Goal: Task Accomplishment & Management: Use online tool/utility

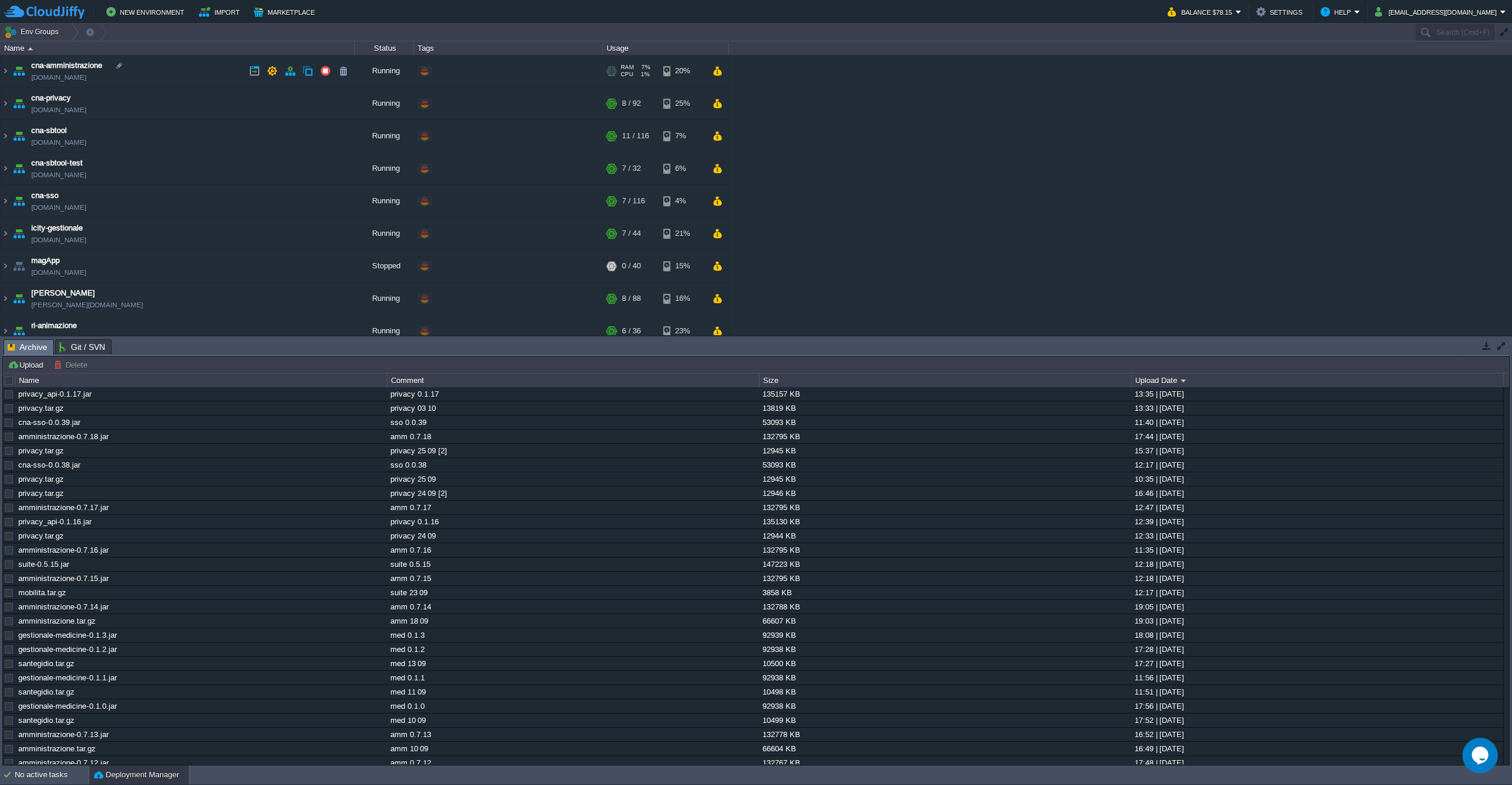
click at [227, 67] on td "cna-amministrazione [DOMAIN_NAME]" at bounding box center [178, 71] width 355 height 32
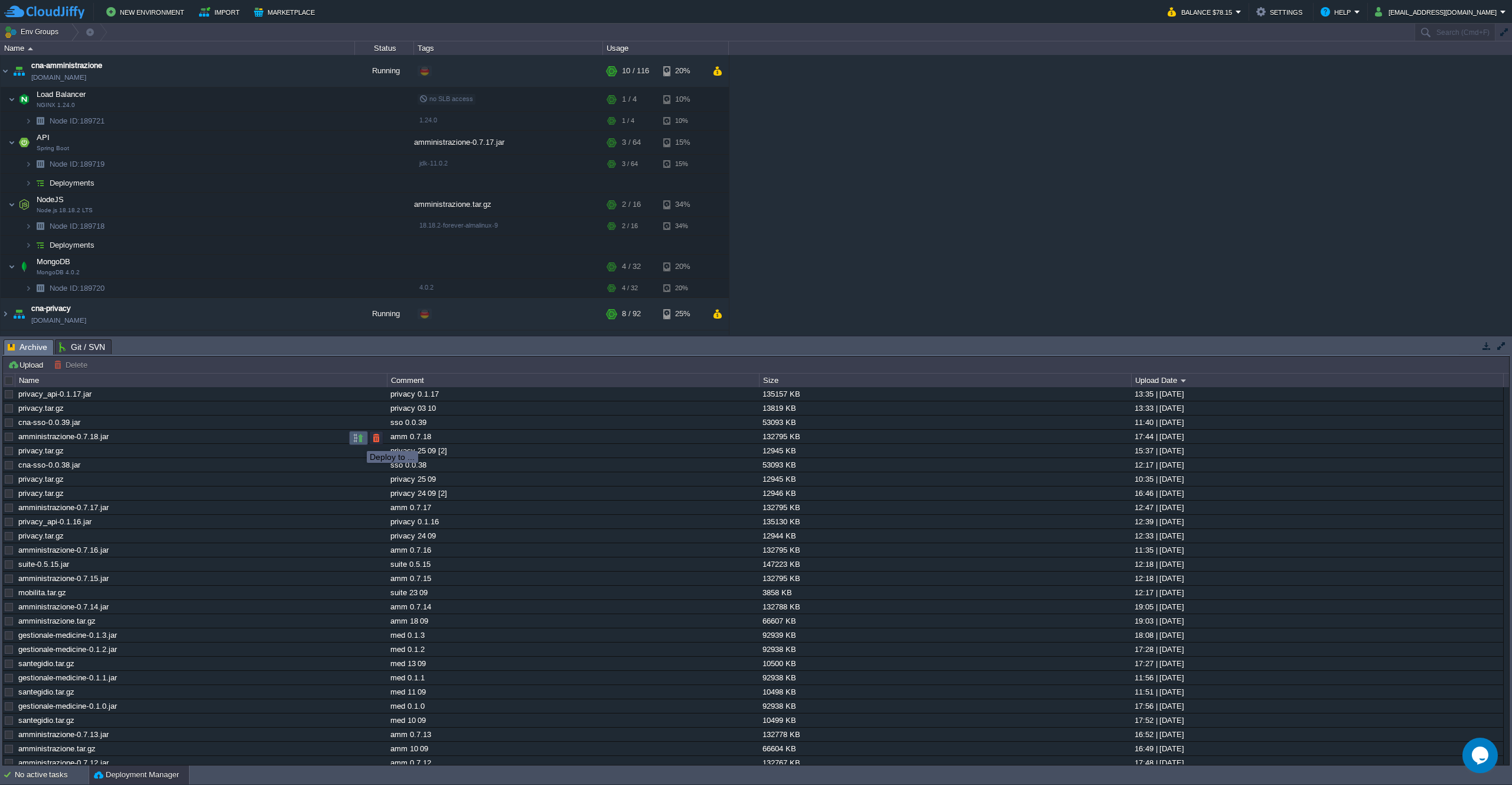
click at [358, 440] on button "button" at bounding box center [358, 438] width 11 height 11
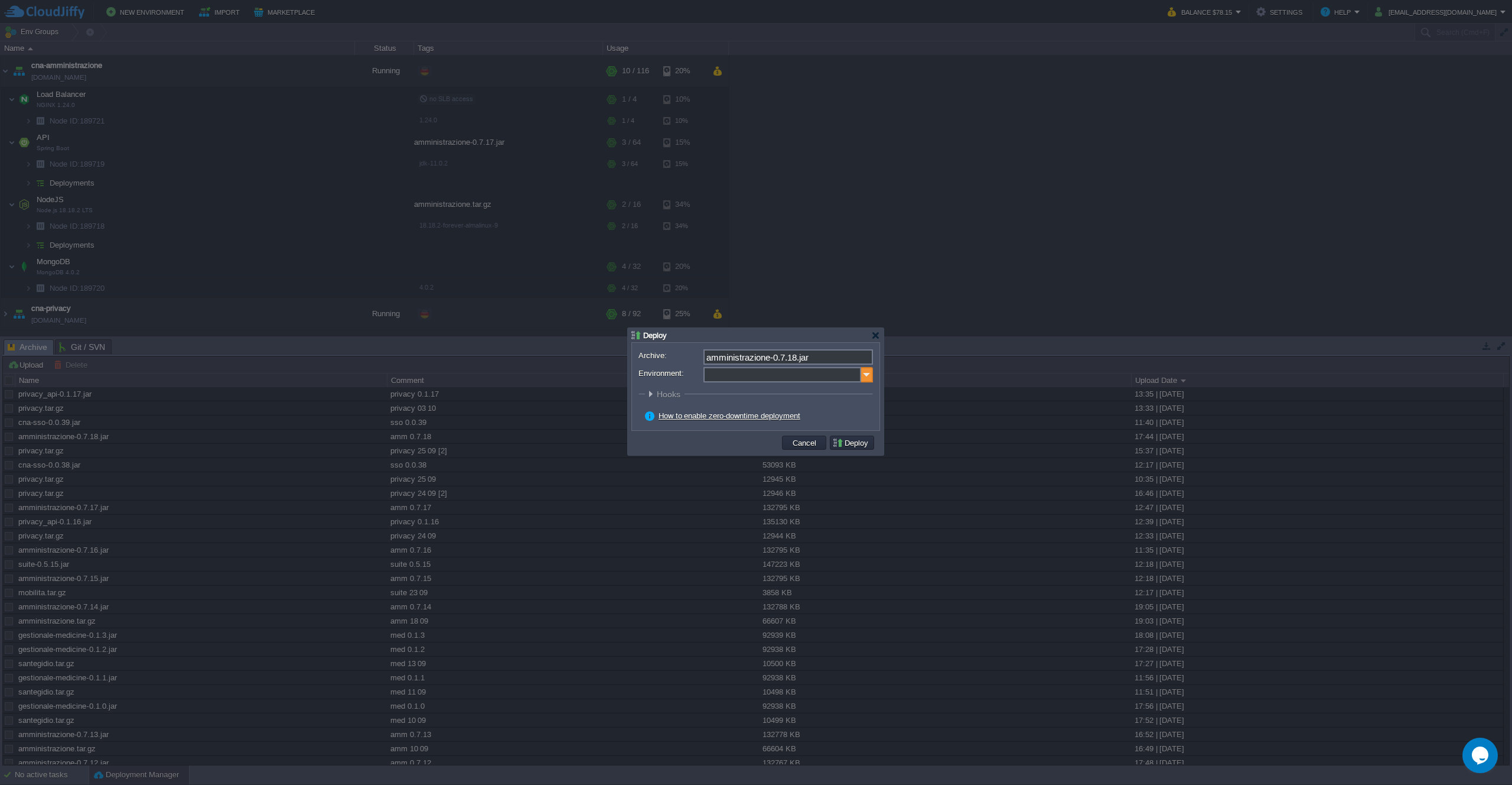
click at [866, 371] on img at bounding box center [867, 374] width 12 height 16
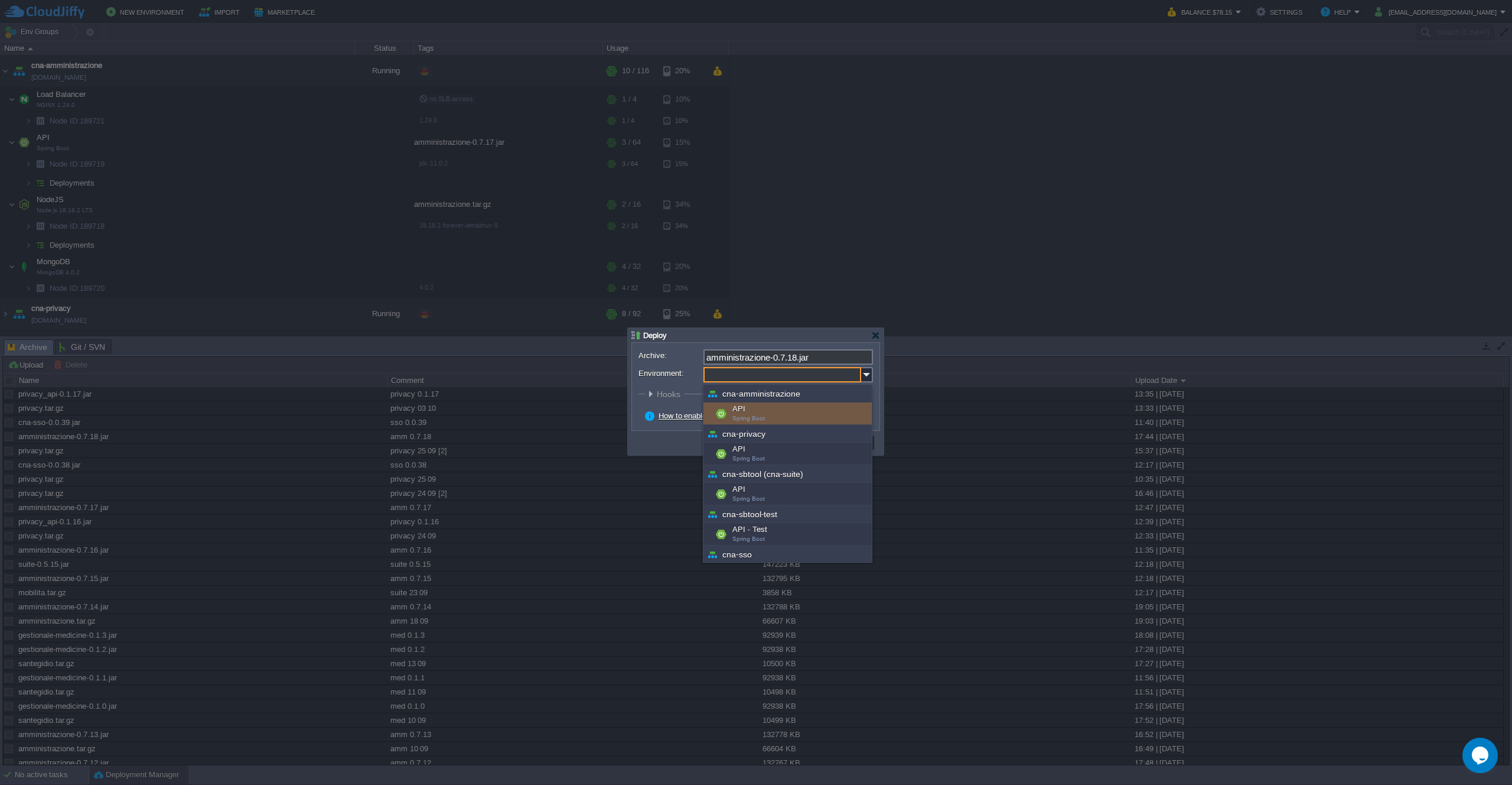
click at [785, 411] on div "API Spring Boot" at bounding box center [788, 414] width 168 height 22
type input "API (cna-amministrazione)"
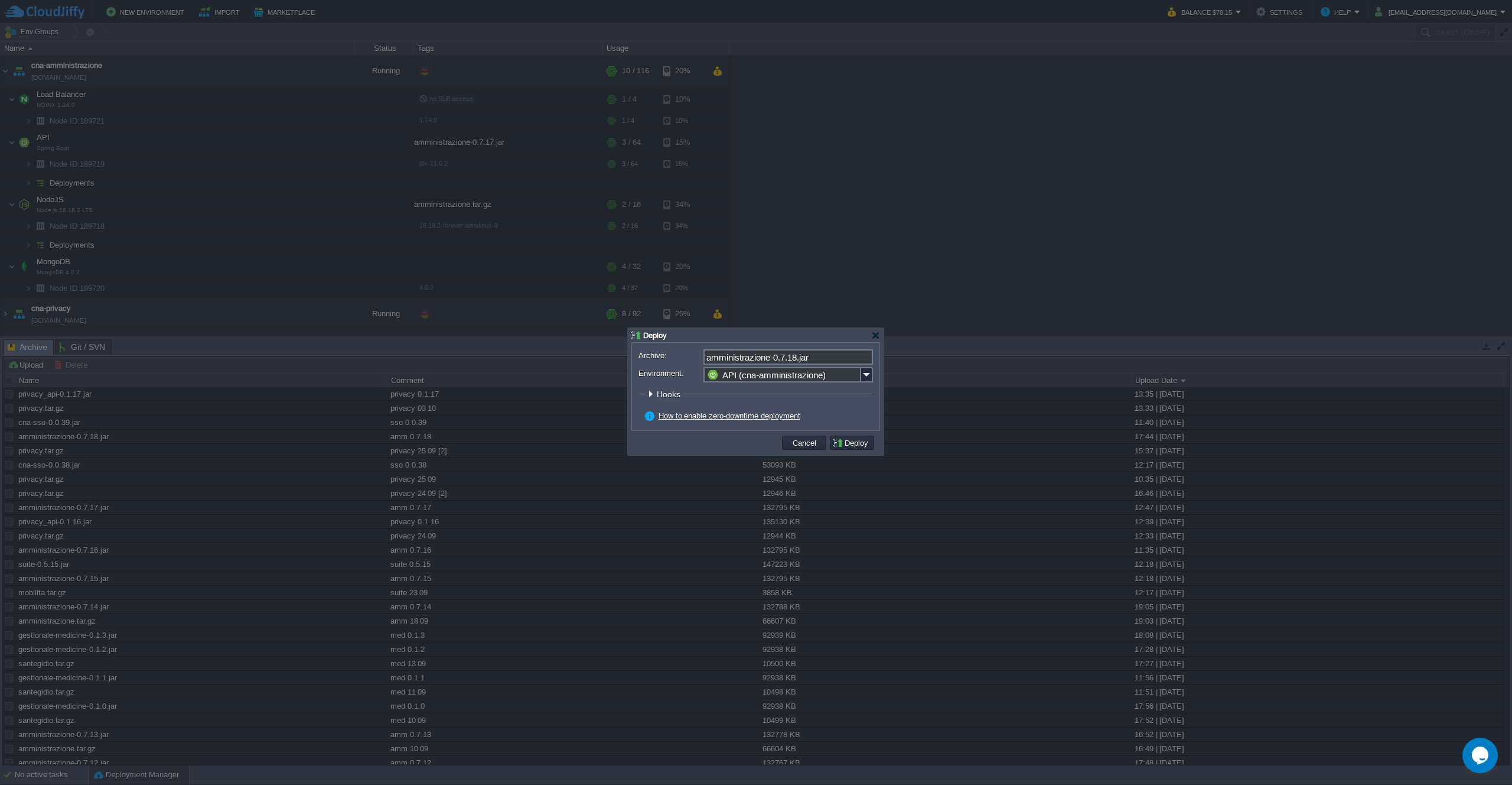
click at [848, 444] on button "Deploy" at bounding box center [852, 443] width 40 height 11
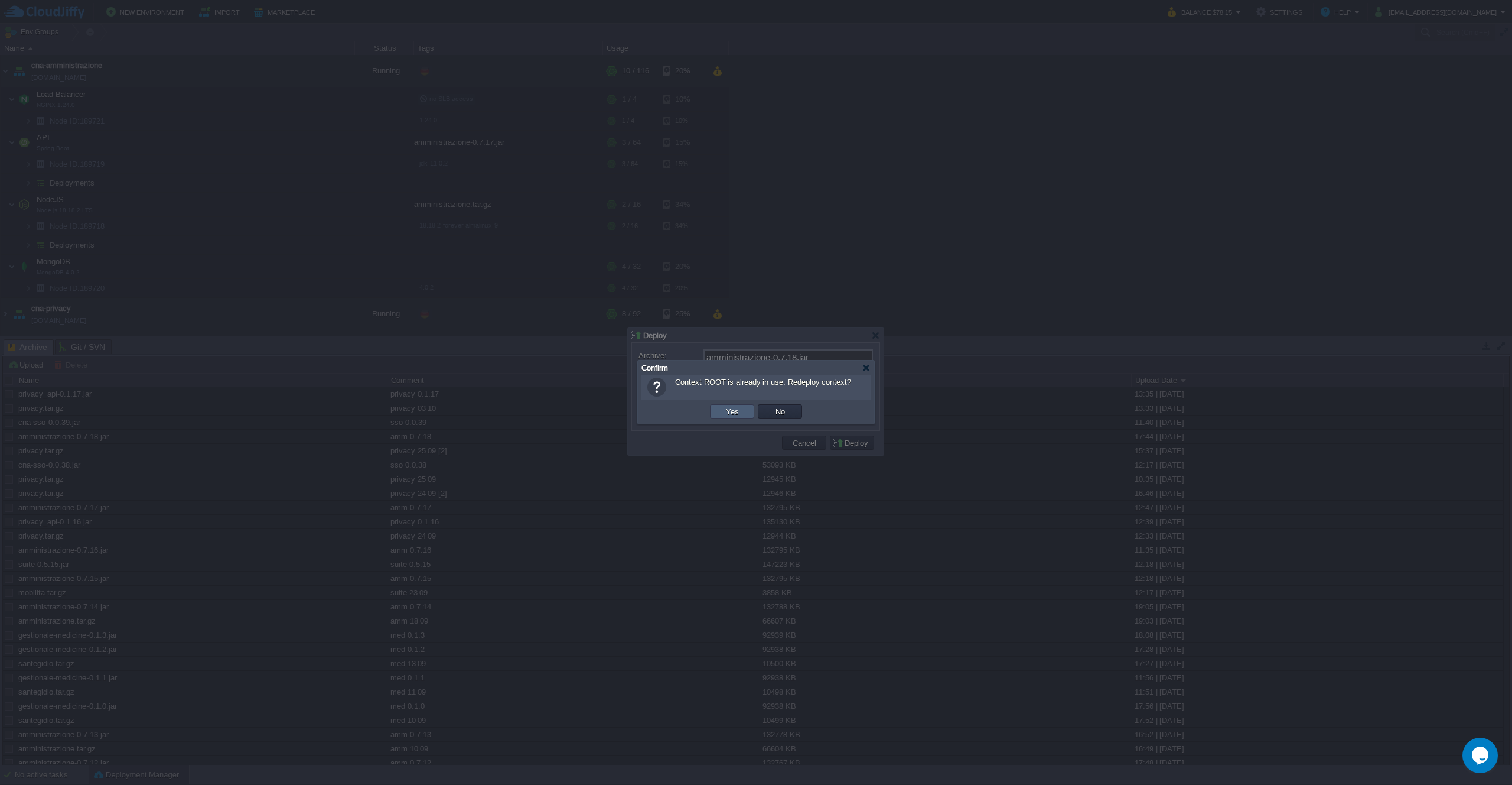
click at [733, 415] on button "Yes" at bounding box center [733, 412] width 20 height 11
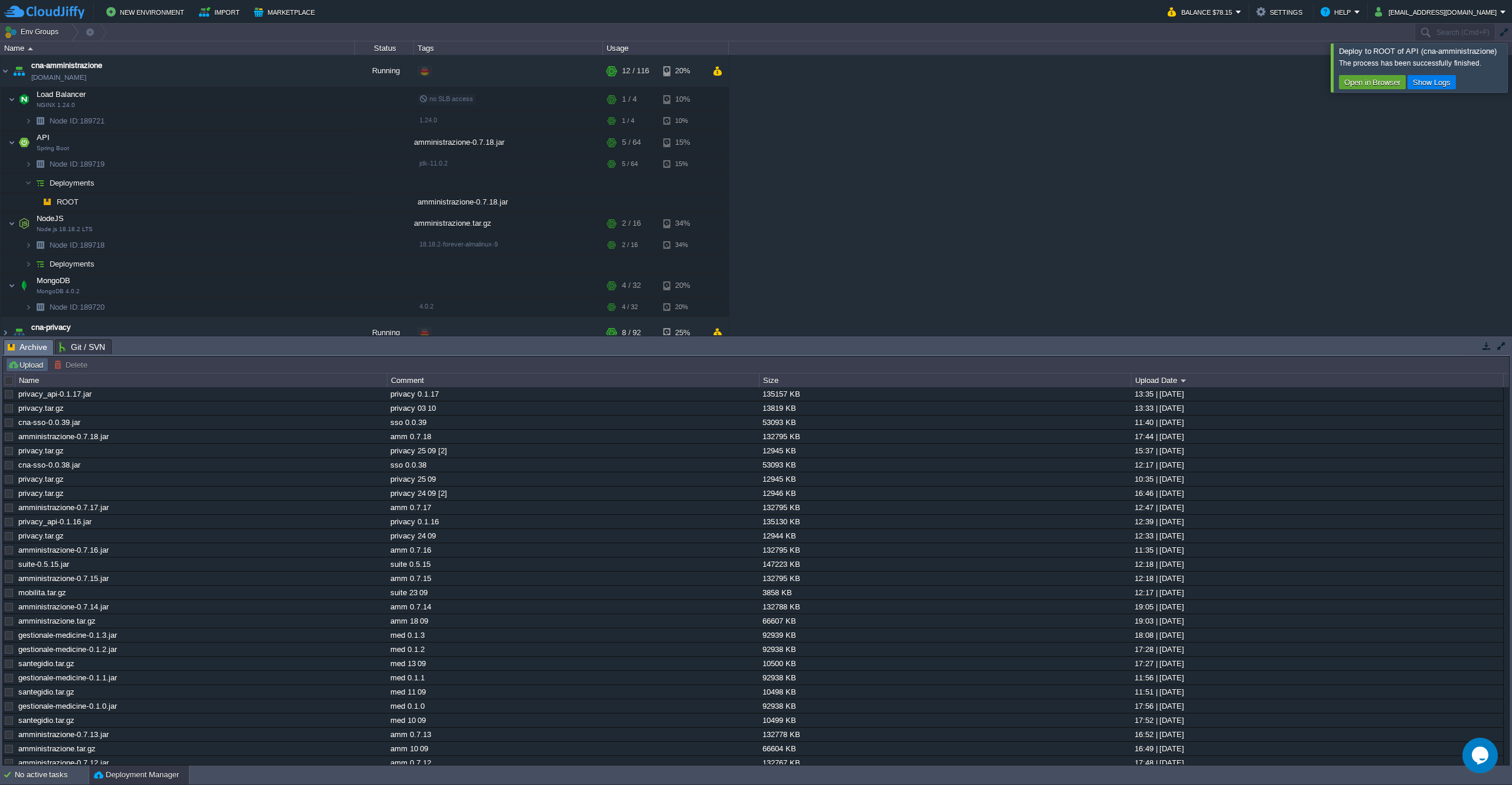
click at [28, 367] on button "Upload" at bounding box center [27, 365] width 39 height 11
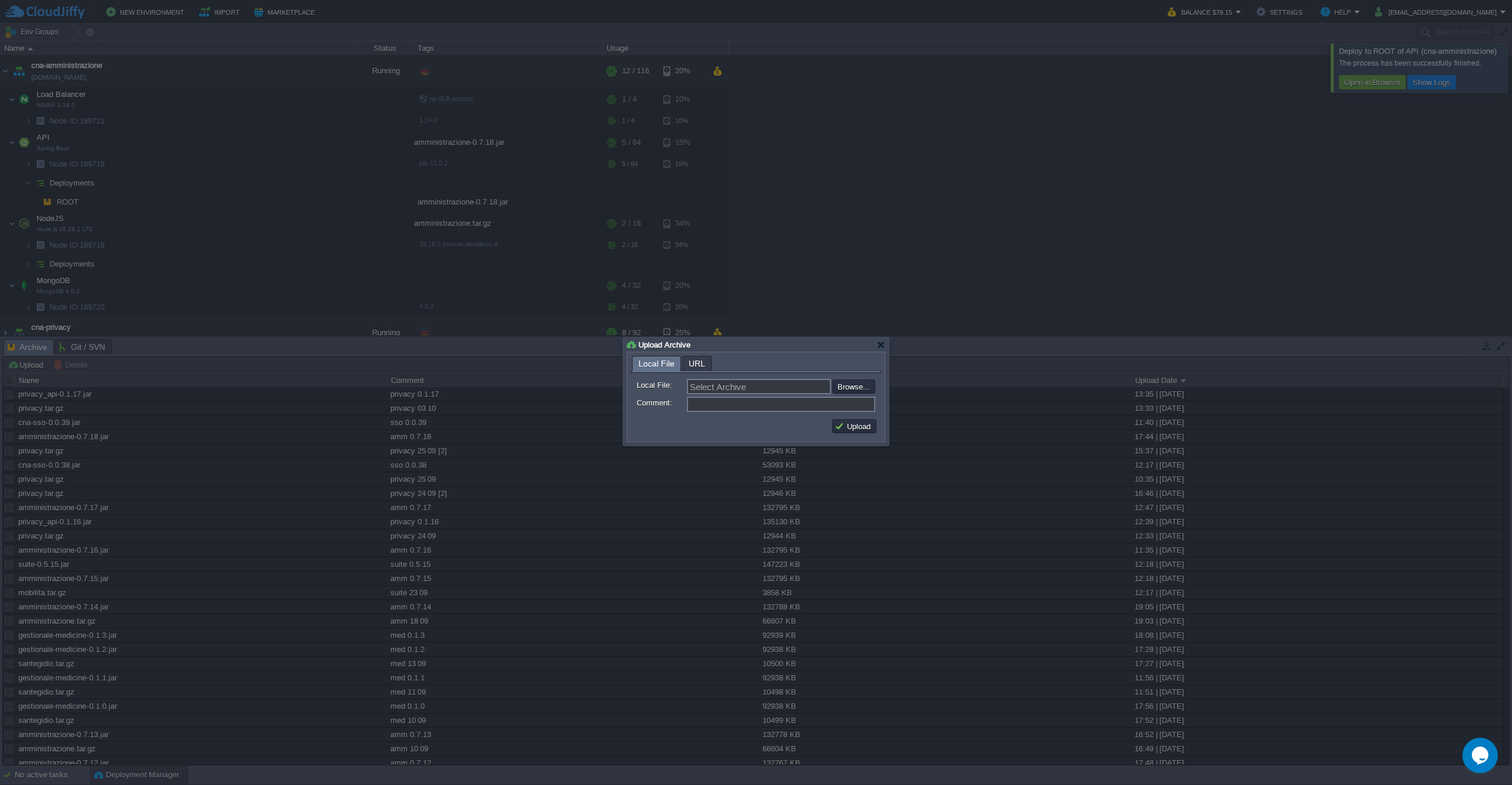
click at [842, 385] on input "file" at bounding box center [801, 386] width 150 height 14
type input "C:\fakepath\amministrazione.tar.gz"
type input "amministrazione.tar.gz"
type input "amm 04 10"
click at [857, 421] on button "Upload" at bounding box center [854, 427] width 40 height 11
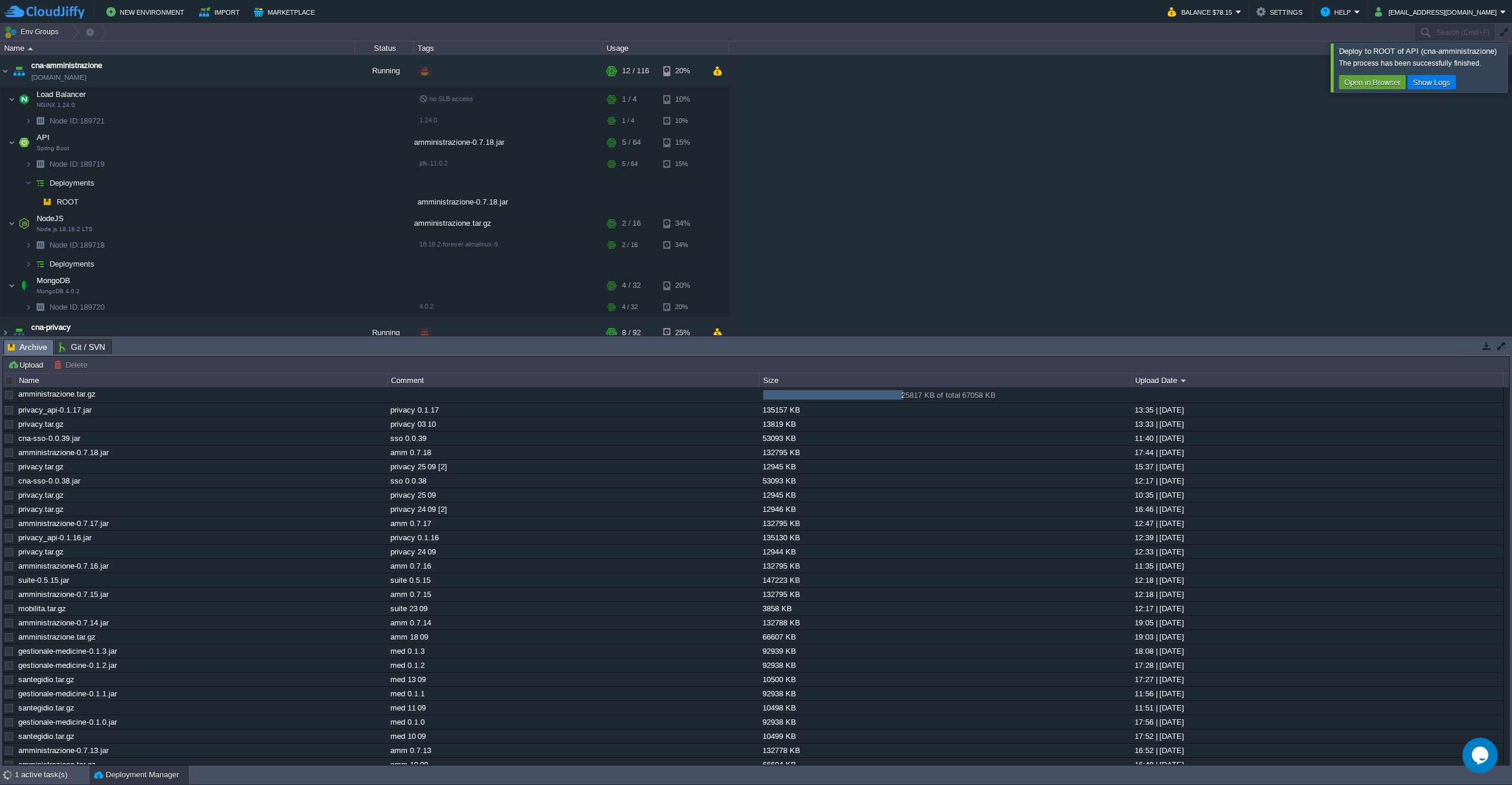
click at [1512, 74] on div at bounding box center [1527, 67] width 0 height 49
click at [353, 394] on button "button" at bounding box center [358, 395] width 11 height 11
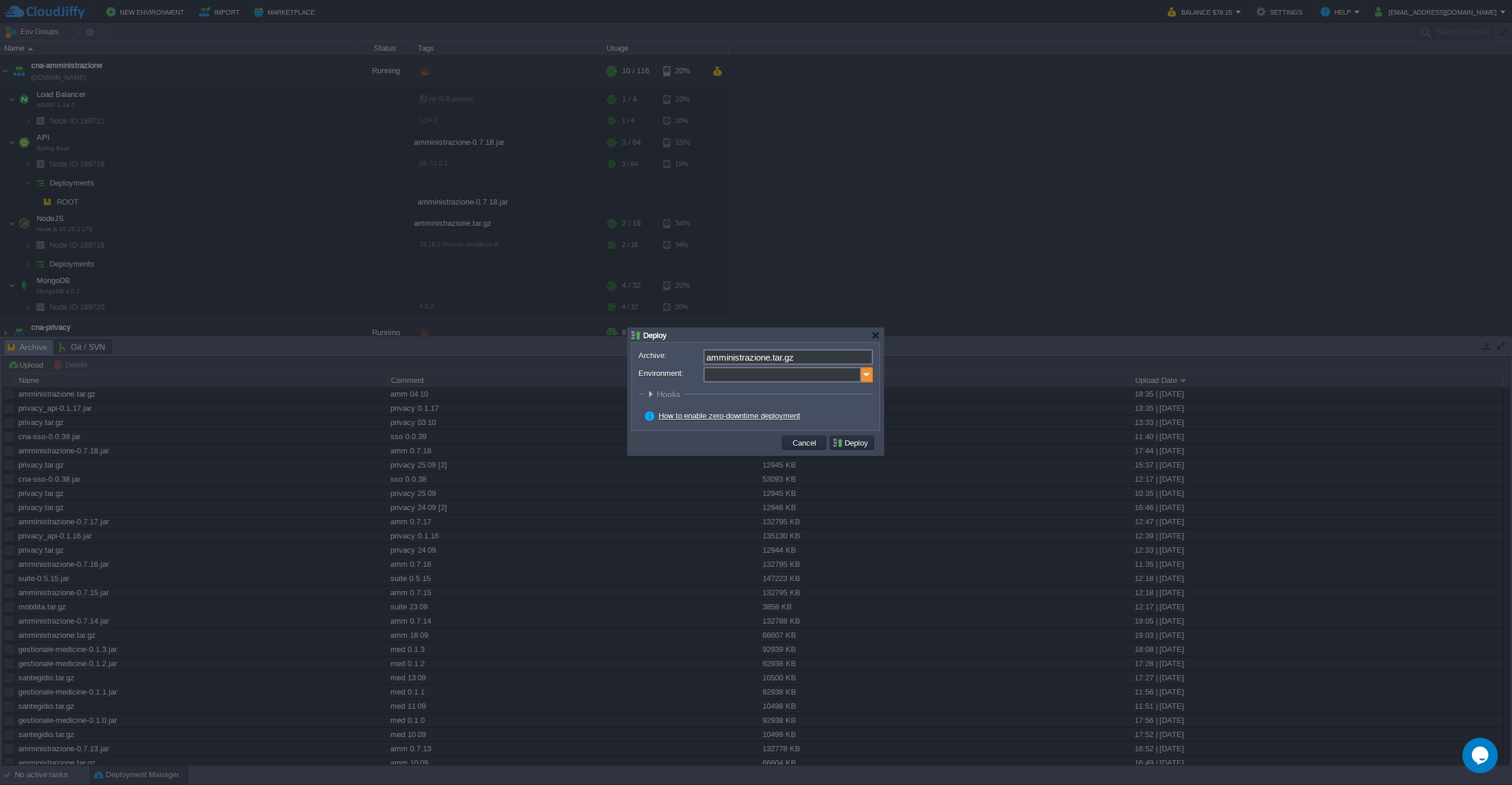
click at [869, 376] on img at bounding box center [867, 374] width 12 height 16
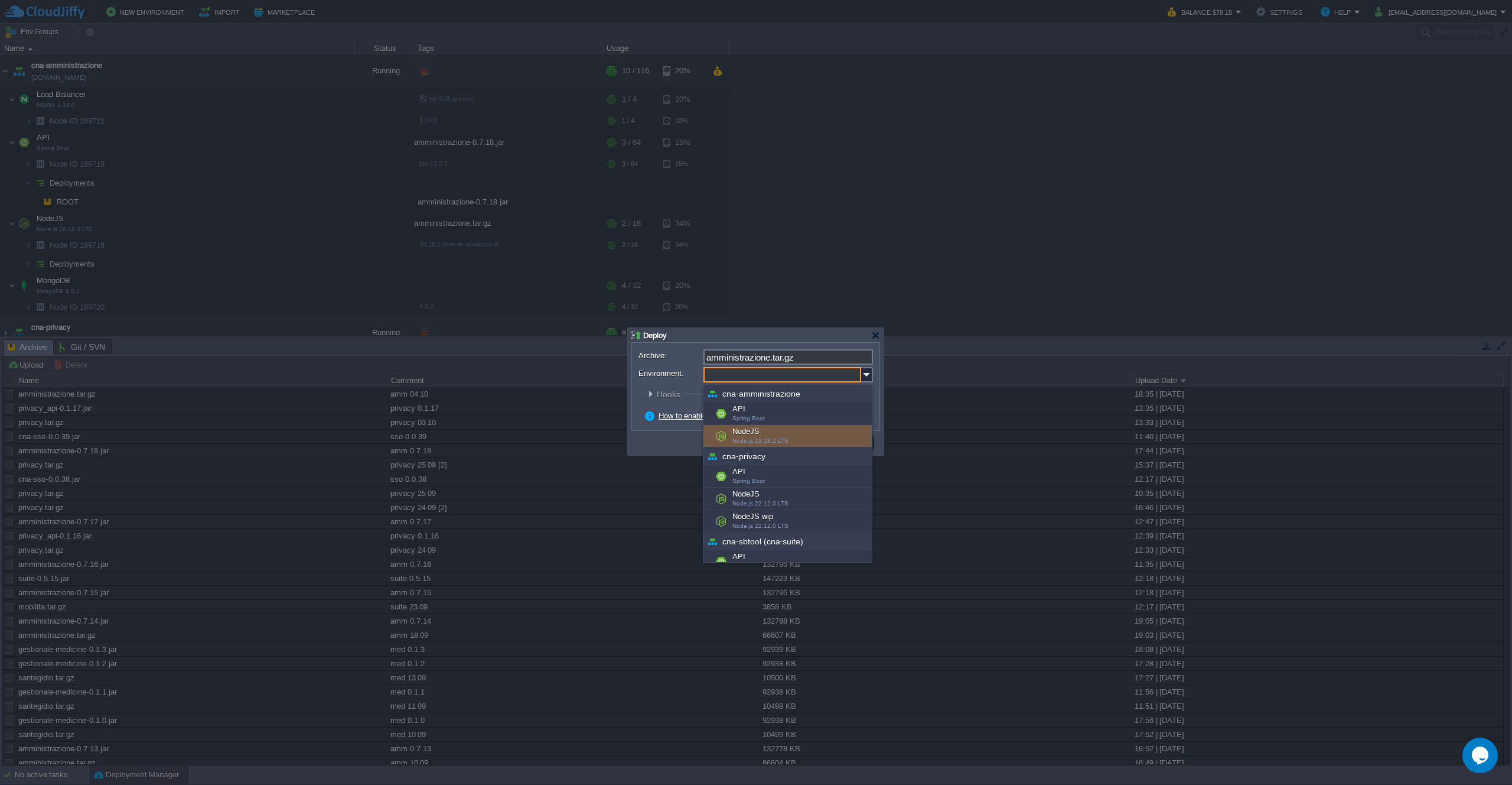
click at [801, 436] on div "NodeJS Node.js 18.18.2 LTS" at bounding box center [788, 436] width 168 height 22
type input "NodeJS (cna-amministrazione)"
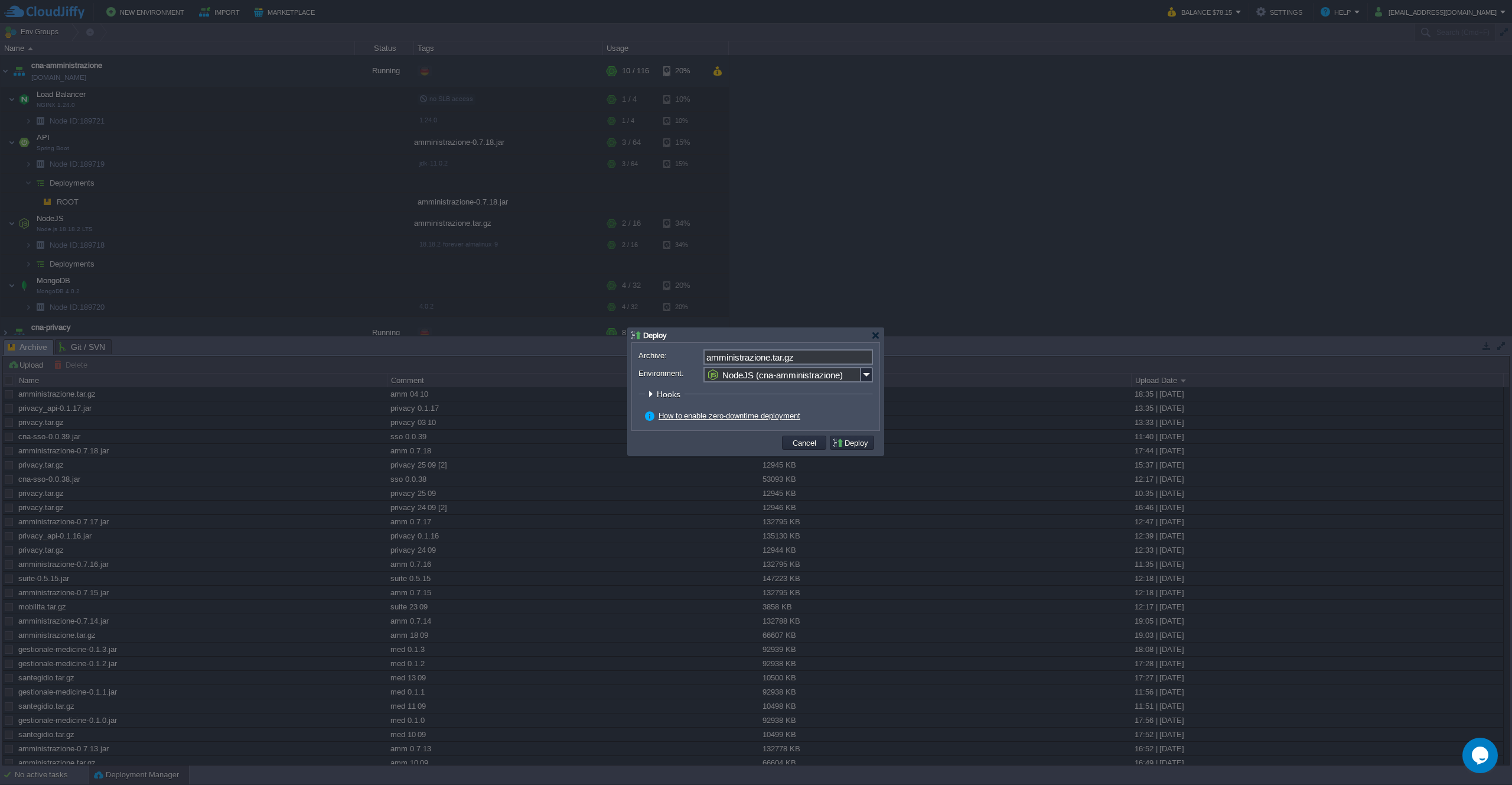
click at [858, 445] on button "Deploy" at bounding box center [852, 443] width 40 height 11
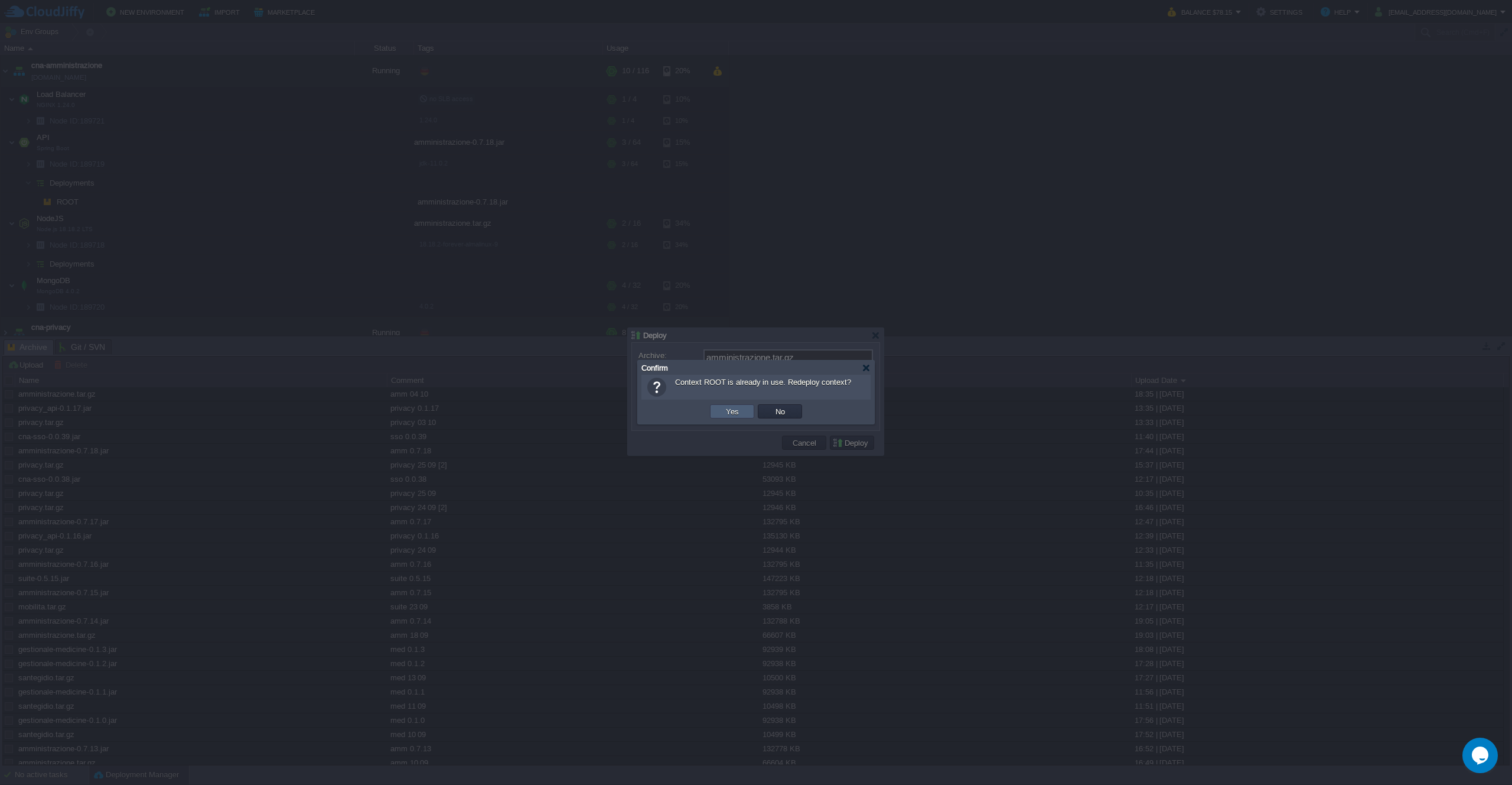
click at [722, 415] on td "Yes" at bounding box center [733, 411] width 44 height 14
